Goal: Task Accomplishment & Management: Manage account settings

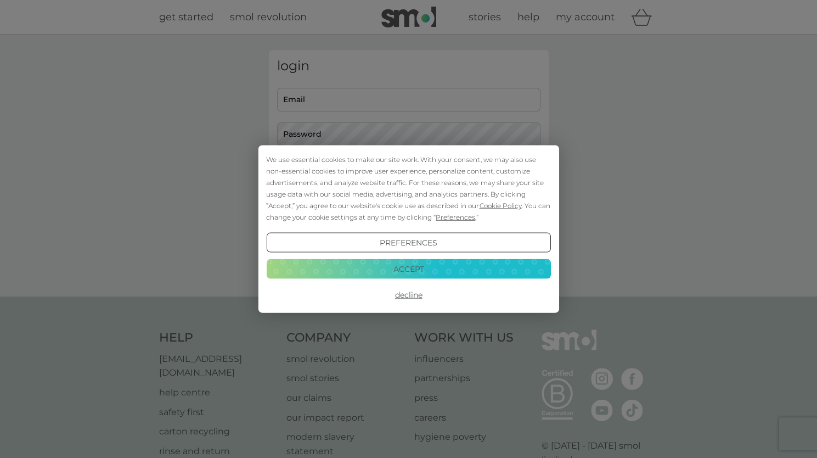
click at [403, 269] on button "Accept" at bounding box center [408, 268] width 284 height 20
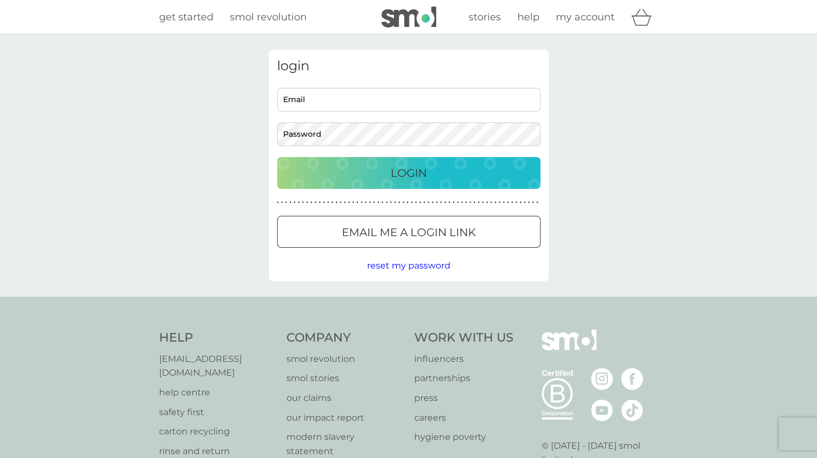
click at [307, 93] on input "Email" at bounding box center [408, 100] width 263 height 24
type input "[EMAIL_ADDRESS][DOMAIN_NAME]"
click at [277, 157] on button "Login" at bounding box center [408, 173] width 263 height 32
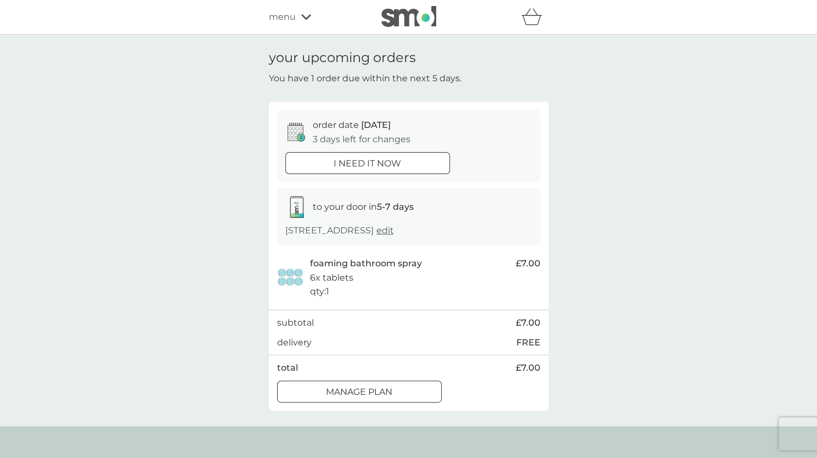
click at [373, 388] on div at bounding box center [360, 392] width 40 height 12
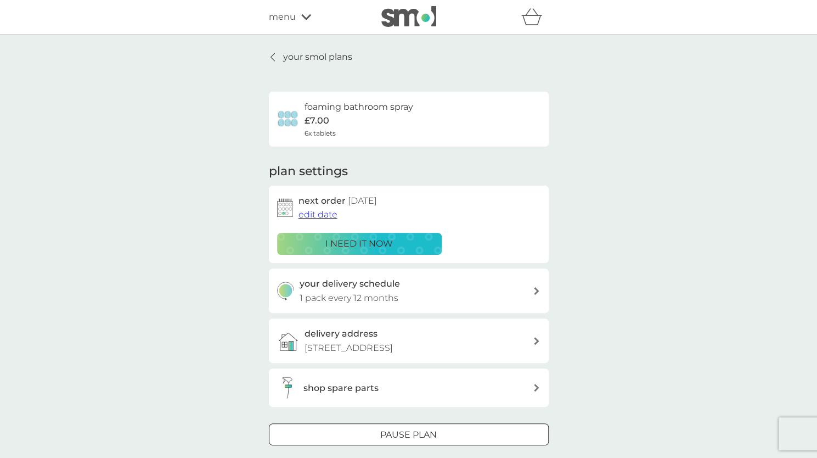
click at [409, 430] on div at bounding box center [408, 434] width 8 height 8
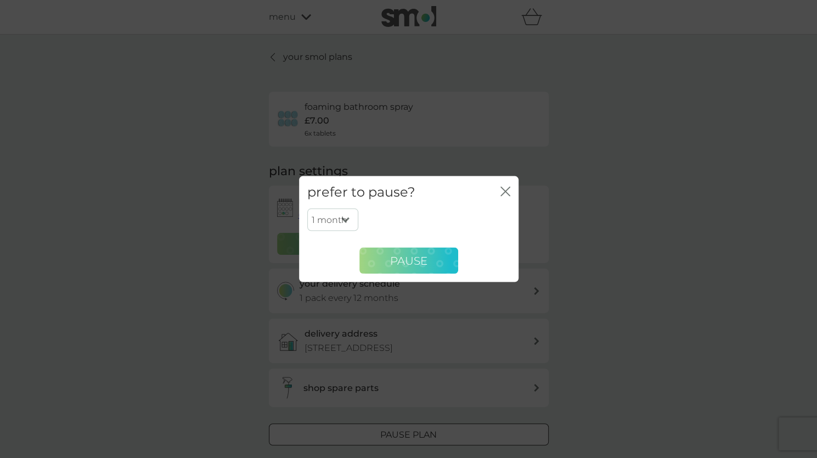
click at [382, 272] on button "Pause" at bounding box center [408, 260] width 99 height 26
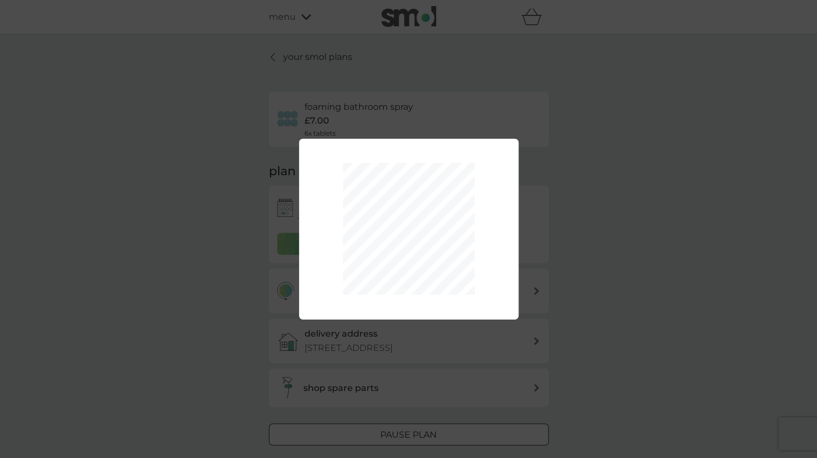
click at [410, 374] on div "1 month 2 months 3 months 4 months 5 months 6 months Pause" at bounding box center [408, 229] width 817 height 458
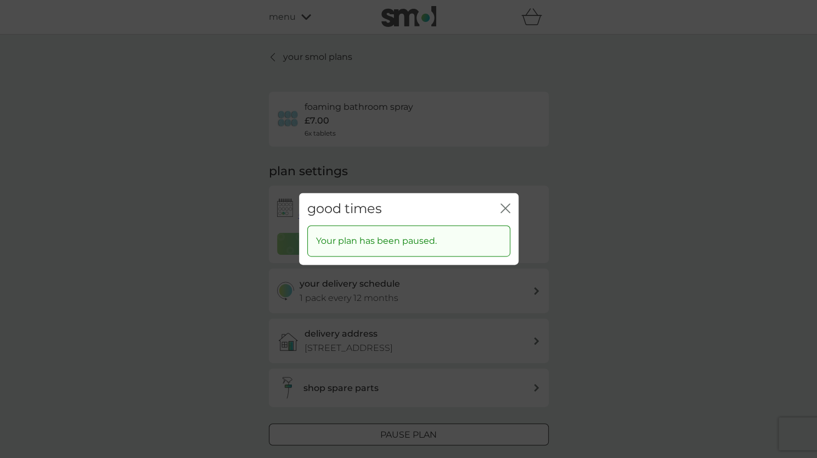
click at [402, 430] on div "good times close Your plan has been paused." at bounding box center [408, 229] width 817 height 458
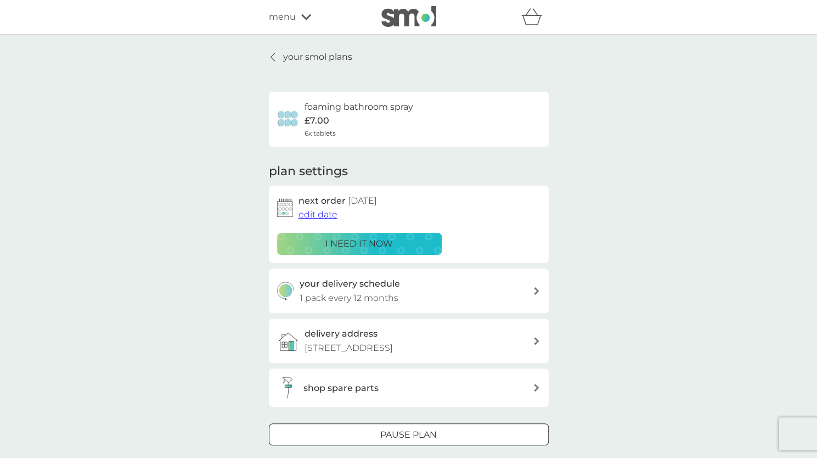
click at [402, 432] on div at bounding box center [409, 435] width 40 height 12
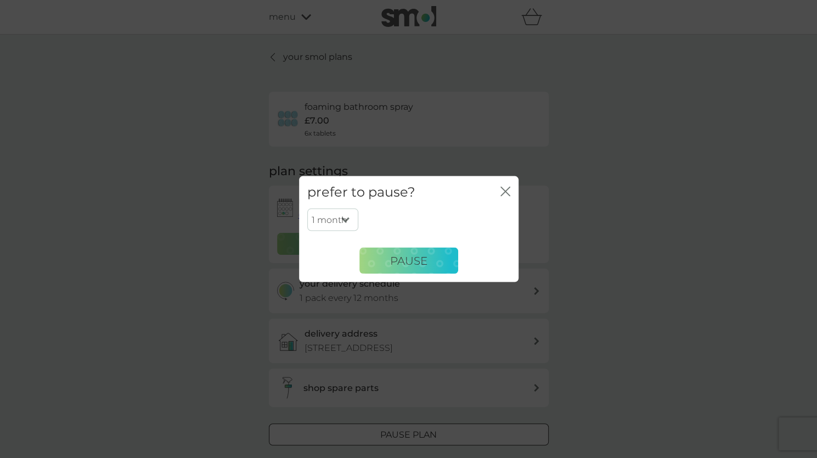
click at [349, 217] on select "1 month 2 months 3 months 4 months 5 months 6 months" at bounding box center [332, 219] width 51 height 23
select select "6"
click at [307, 208] on select "1 month 2 months 3 months 4 months 5 months 6 months" at bounding box center [332, 219] width 51 height 23
click at [387, 265] on button "Pause" at bounding box center [408, 260] width 99 height 26
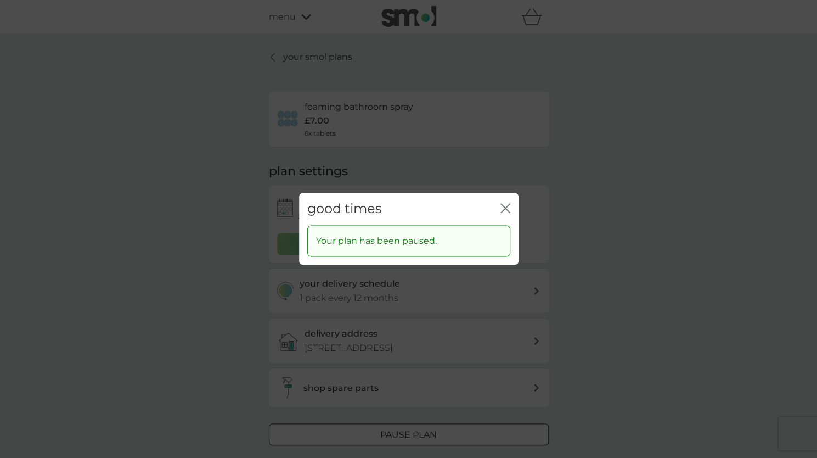
click at [273, 55] on div "good times close Your plan has been paused." at bounding box center [408, 229] width 817 height 458
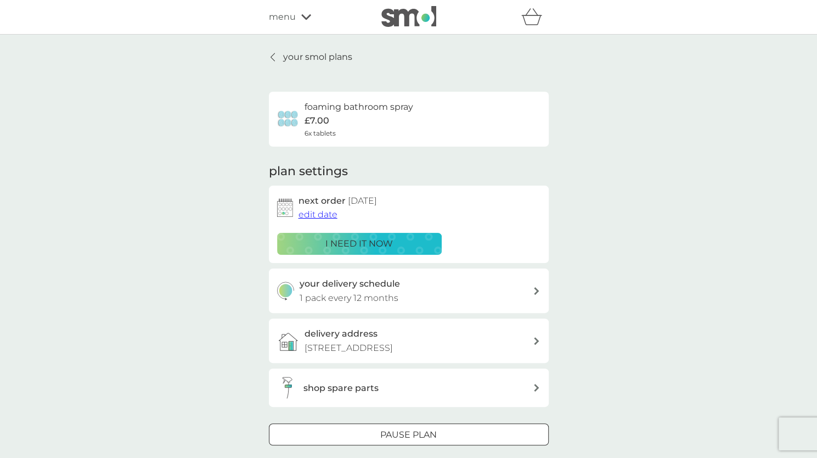
click at [273, 57] on icon at bounding box center [273, 57] width 4 height 9
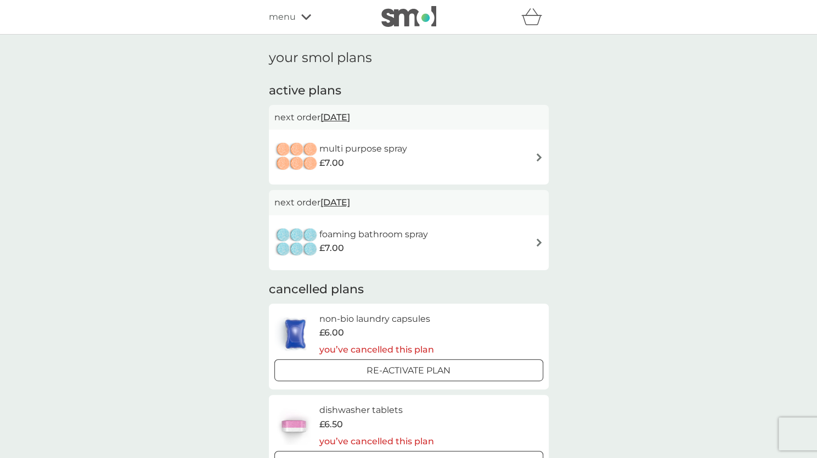
click at [445, 166] on div "multi purpose spray £7.00" at bounding box center [408, 157] width 269 height 38
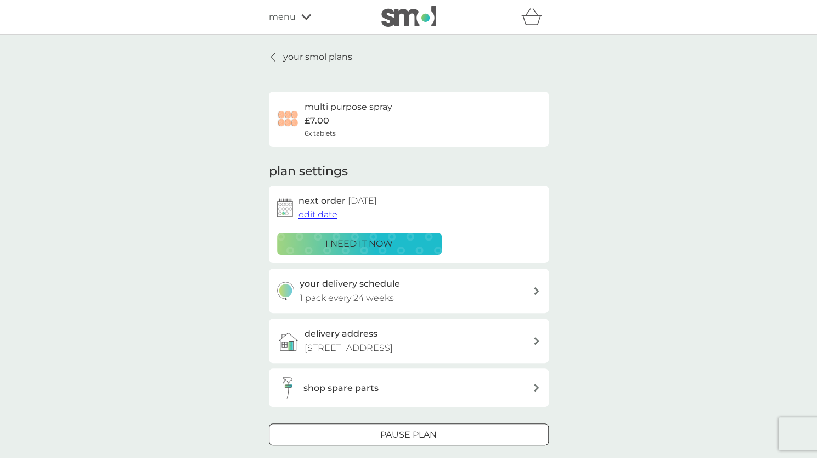
click at [271, 57] on icon at bounding box center [273, 57] width 4 height 9
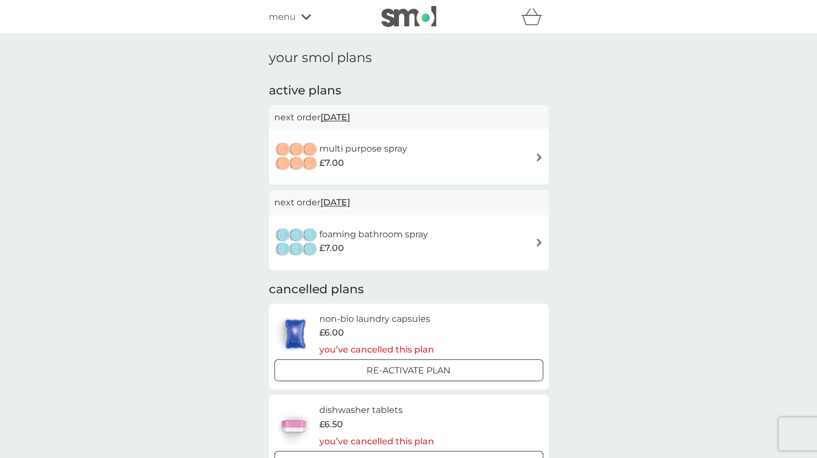
click at [394, 149] on h6 "multi purpose spray" at bounding box center [363, 149] width 88 height 14
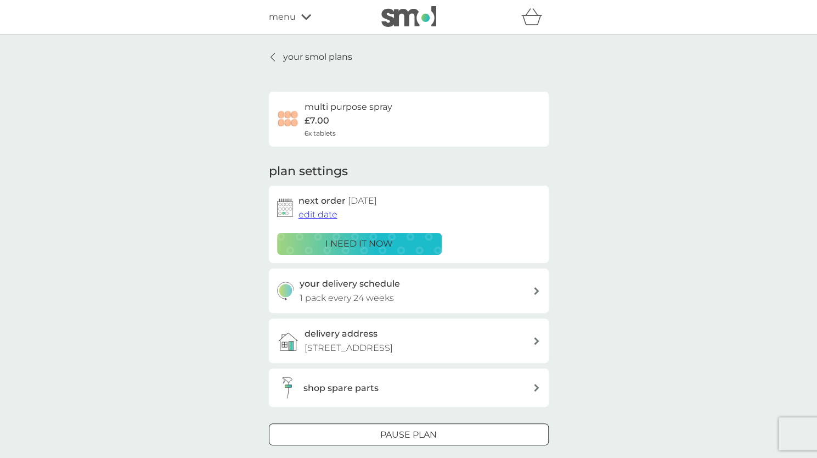
click at [323, 209] on span "edit date" at bounding box center [317, 214] width 39 height 10
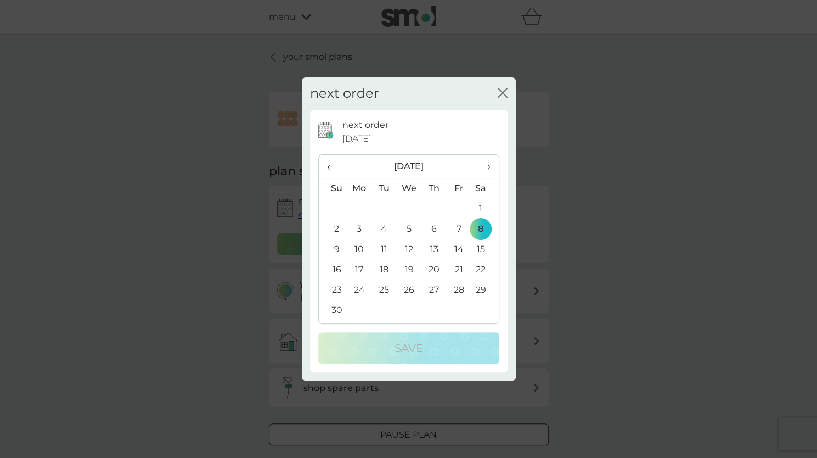
click at [488, 163] on span "›" at bounding box center [484, 166] width 11 height 23
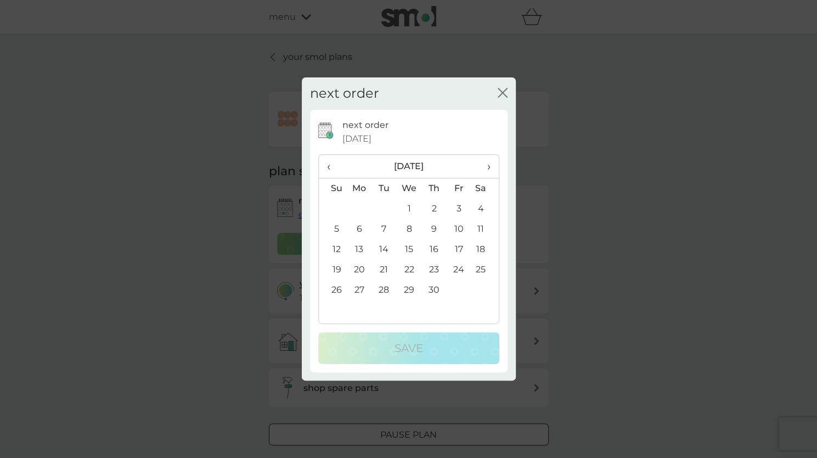
click at [415, 227] on td "8" at bounding box center [408, 229] width 25 height 20
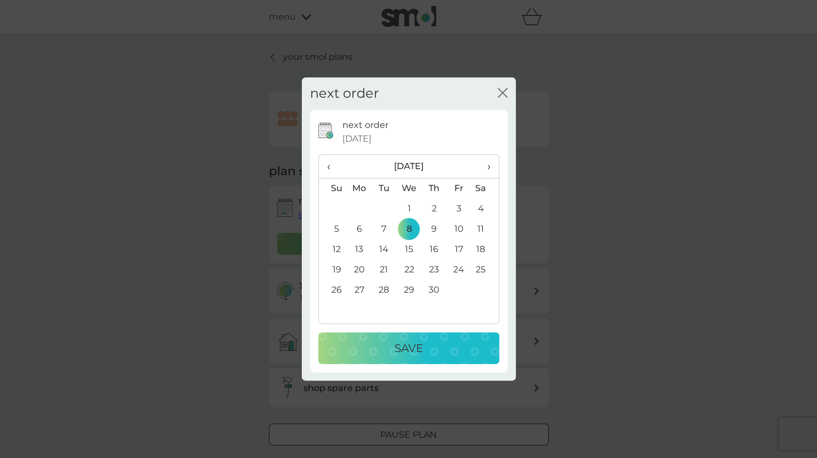
click at [409, 347] on p "Save" at bounding box center [409, 348] width 29 height 18
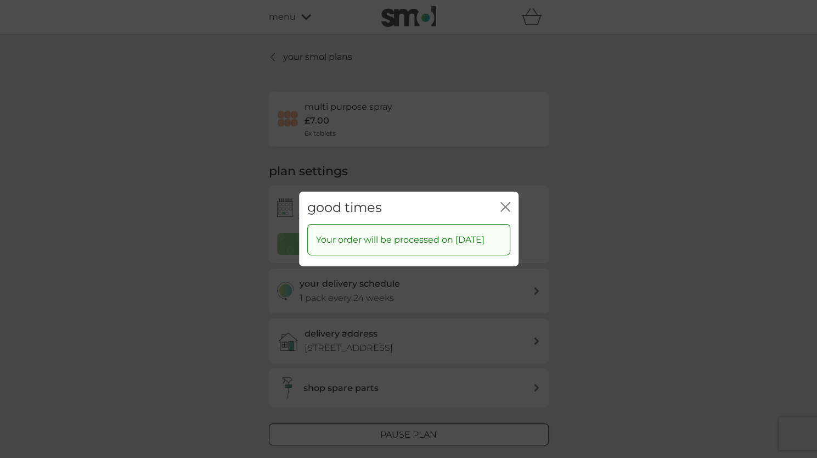
click at [505, 203] on icon "close" at bounding box center [505, 207] width 10 height 10
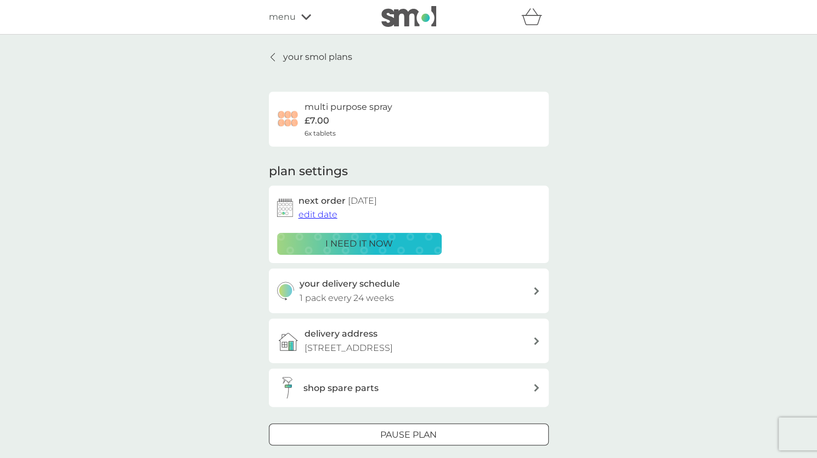
drag, startPoint x: 278, startPoint y: 58, endPoint x: 278, endPoint y: 70, distance: 12.1
click at [278, 58] on link "your smol plans" at bounding box center [310, 57] width 83 height 14
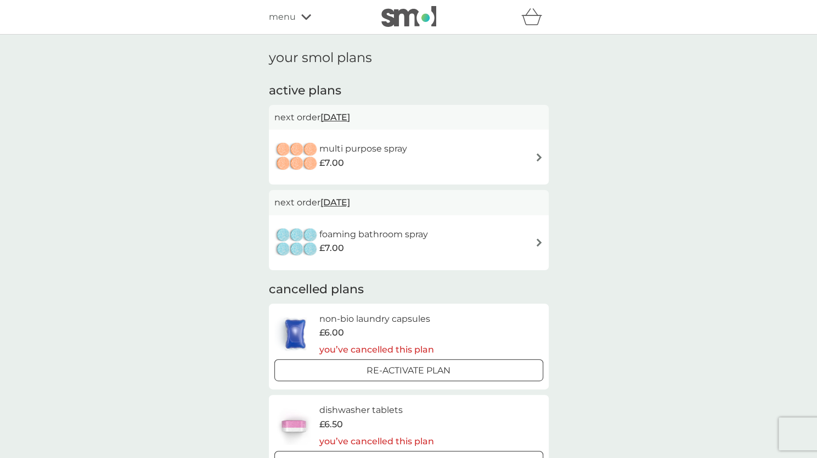
scroll to position [55, 0]
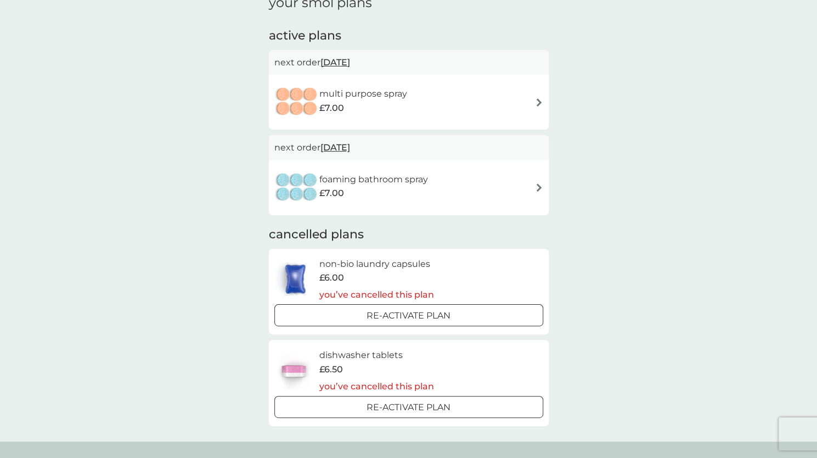
click at [532, 184] on div "foaming bathroom spray £7.00" at bounding box center [408, 187] width 269 height 38
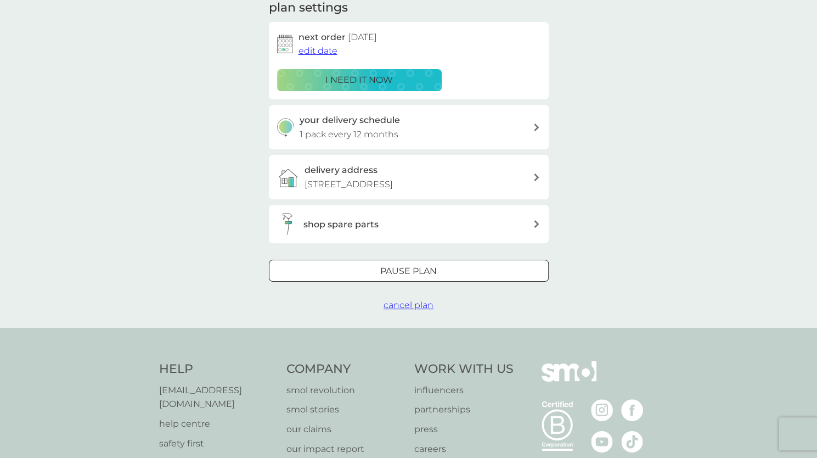
scroll to position [165, 0]
click at [412, 299] on span "cancel plan" at bounding box center [409, 303] width 50 height 10
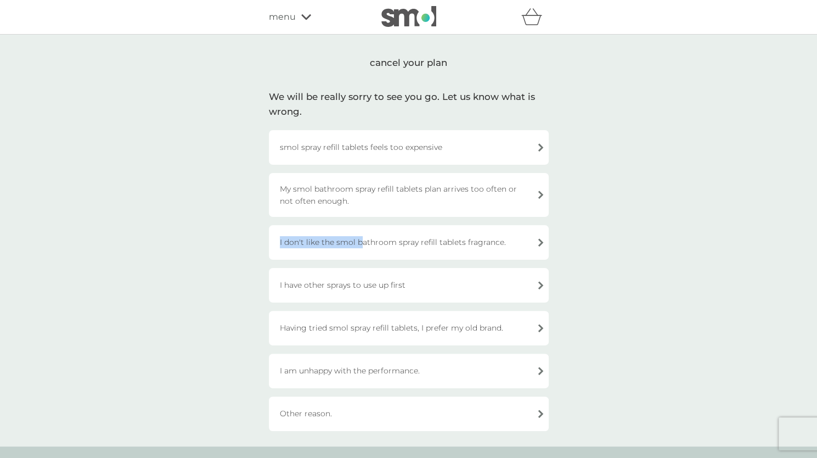
drag, startPoint x: 359, startPoint y: 242, endPoint x: 181, endPoint y: 253, distance: 178.2
click at [159, 259] on div "cancel your plan We will be really sorry to see you go. Let us know what is wro…" at bounding box center [408, 241] width 817 height 412
click at [244, 245] on div "cancel your plan We will be really sorry to see you go. Let us know what is wro…" at bounding box center [408, 241] width 817 height 412
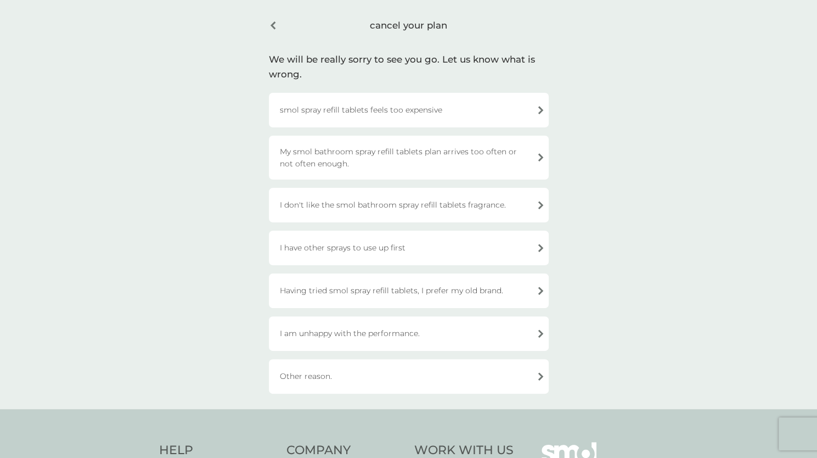
scroll to position [55, 0]
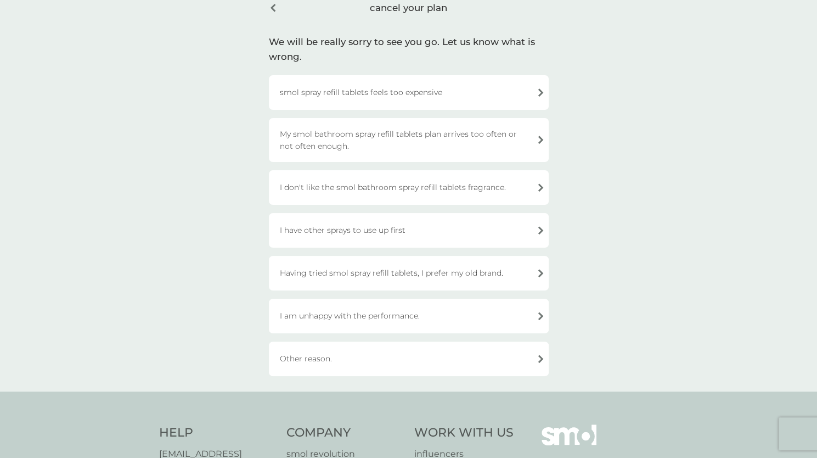
click at [323, 272] on div "Having tried smol spray refill tablets, I prefer my old brand." at bounding box center [409, 273] width 280 height 35
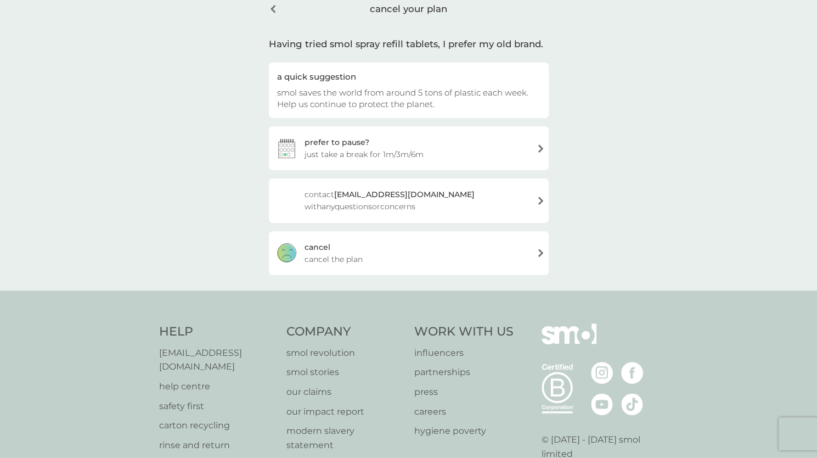
click at [368, 252] on div "[PERSON_NAME] the plan" at bounding box center [409, 253] width 280 height 44
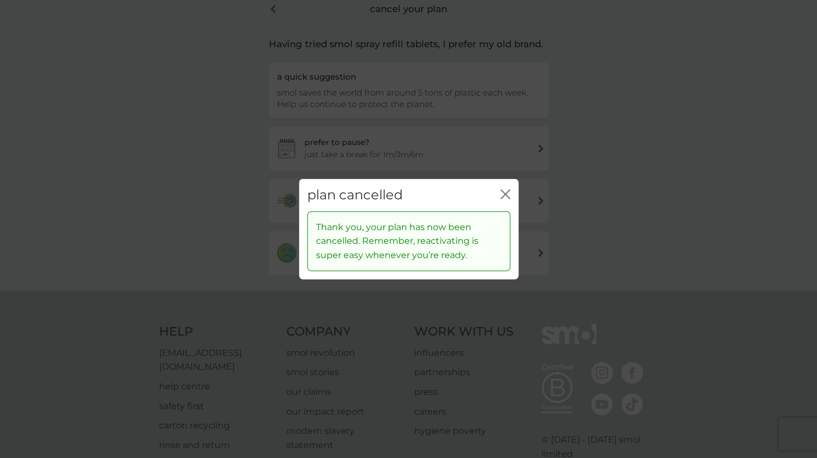
click at [502, 192] on icon "close" at bounding box center [503, 194] width 4 height 9
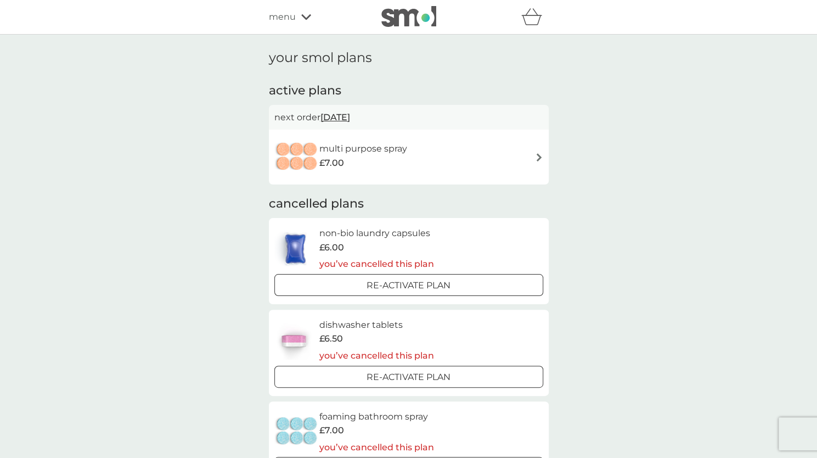
click at [209, 289] on div "your smol plans active plans next order [DATE] multi purpose spray £7.00 cancel…" at bounding box center [408, 268] width 817 height 467
click at [418, 20] on img at bounding box center [408, 16] width 55 height 21
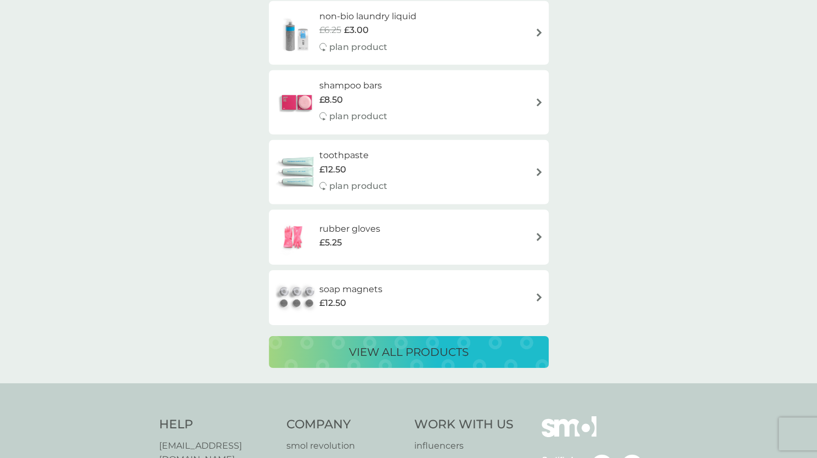
scroll to position [1920, 0]
